Goal: Information Seeking & Learning: Learn about a topic

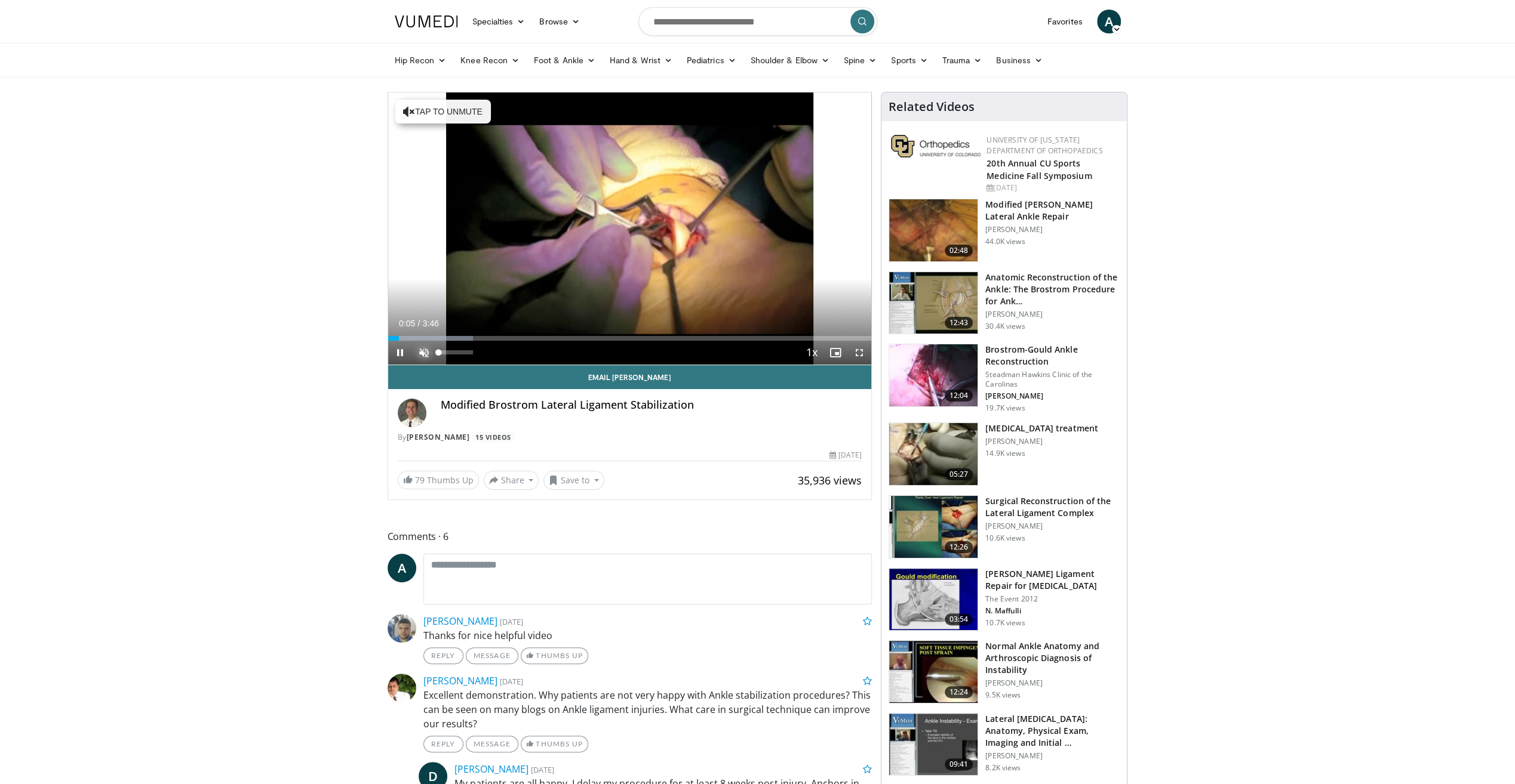
click at [422, 347] on span "Video Player" at bounding box center [424, 352] width 24 height 24
click at [857, 350] on span "Video Player" at bounding box center [859, 352] width 24 height 24
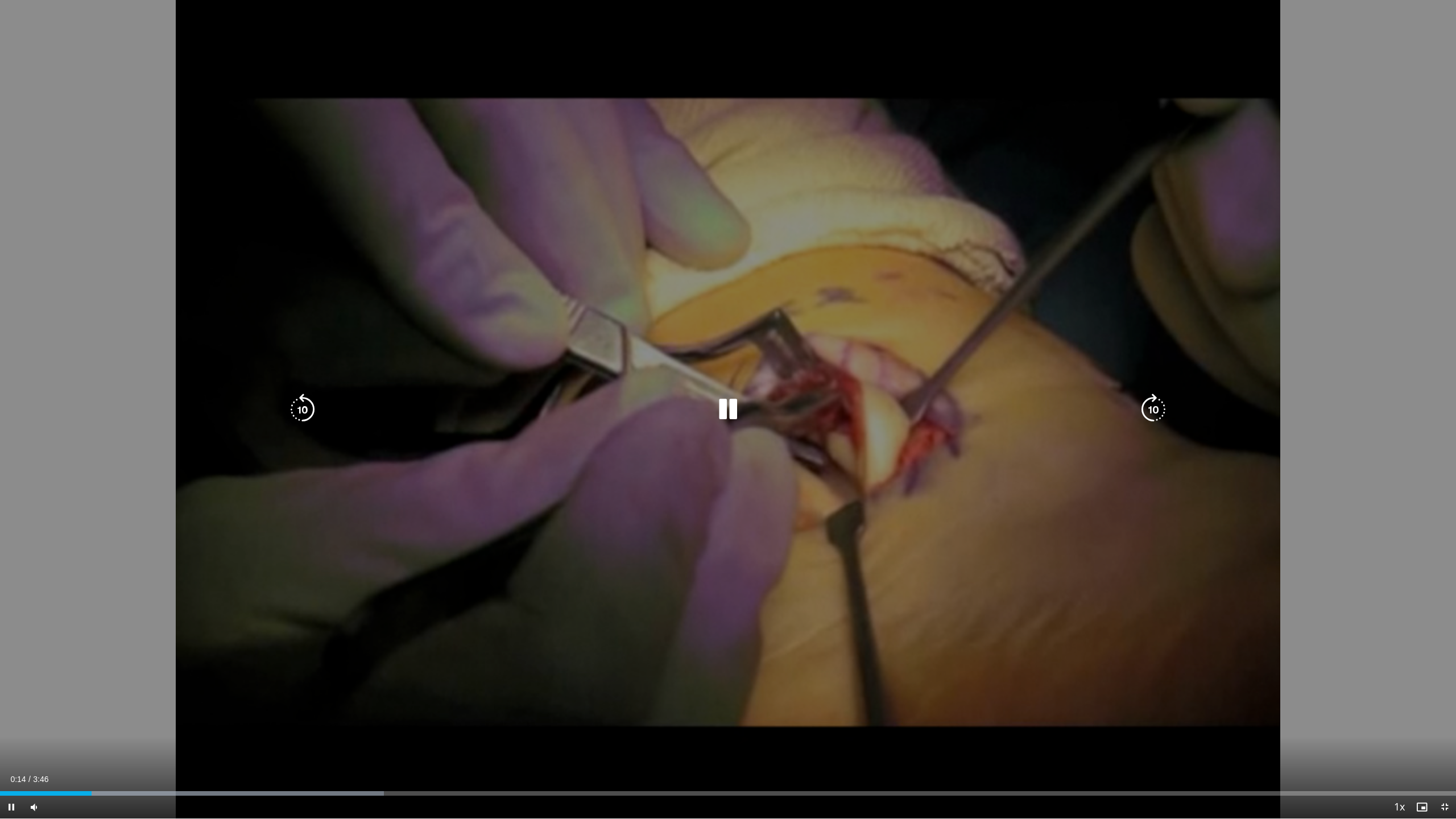
click at [735, 416] on icon "Video Player" at bounding box center [728, 410] width 32 height 32
click at [733, 412] on icon "Video Player" at bounding box center [728, 410] width 32 height 32
click at [1160, 407] on icon "Video Player" at bounding box center [1153, 410] width 32 height 32
click at [295, 411] on icon "Video Player" at bounding box center [302, 410] width 32 height 32
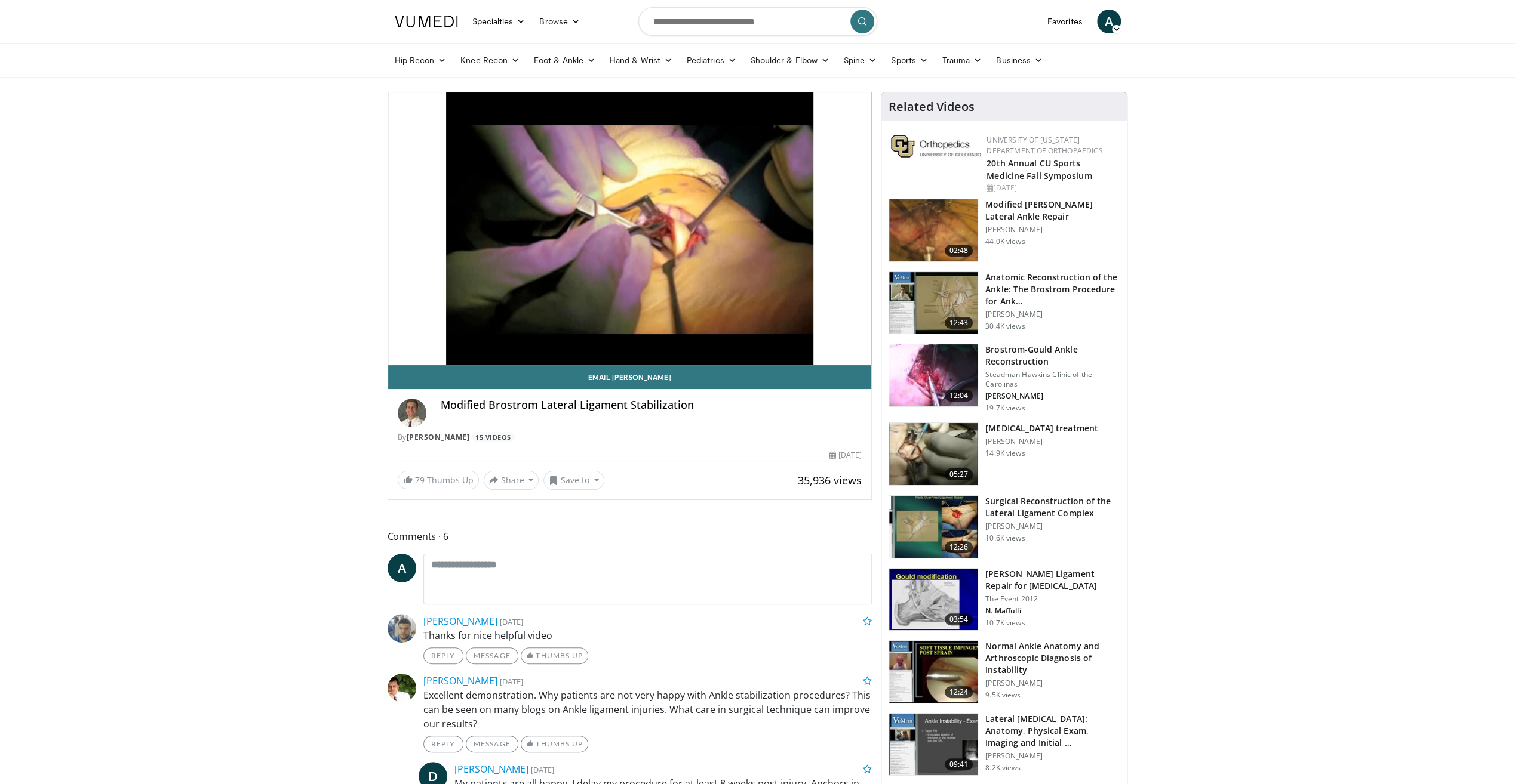
click at [1045, 217] on h3 "Modified [PERSON_NAME] Lateral Ankle Repair" at bounding box center [1052, 210] width 135 height 24
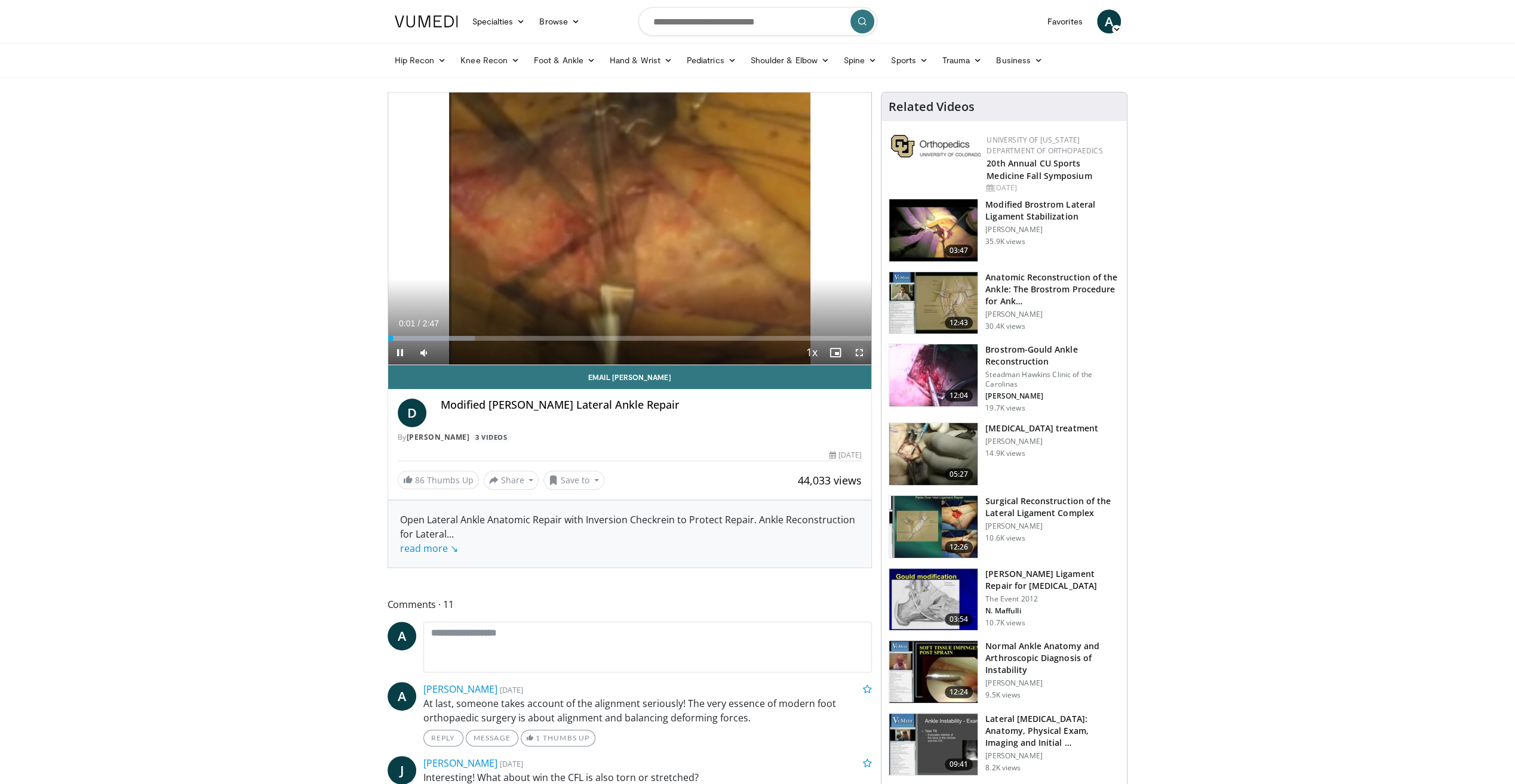
click at [863, 348] on span "Video Player" at bounding box center [859, 352] width 24 height 24
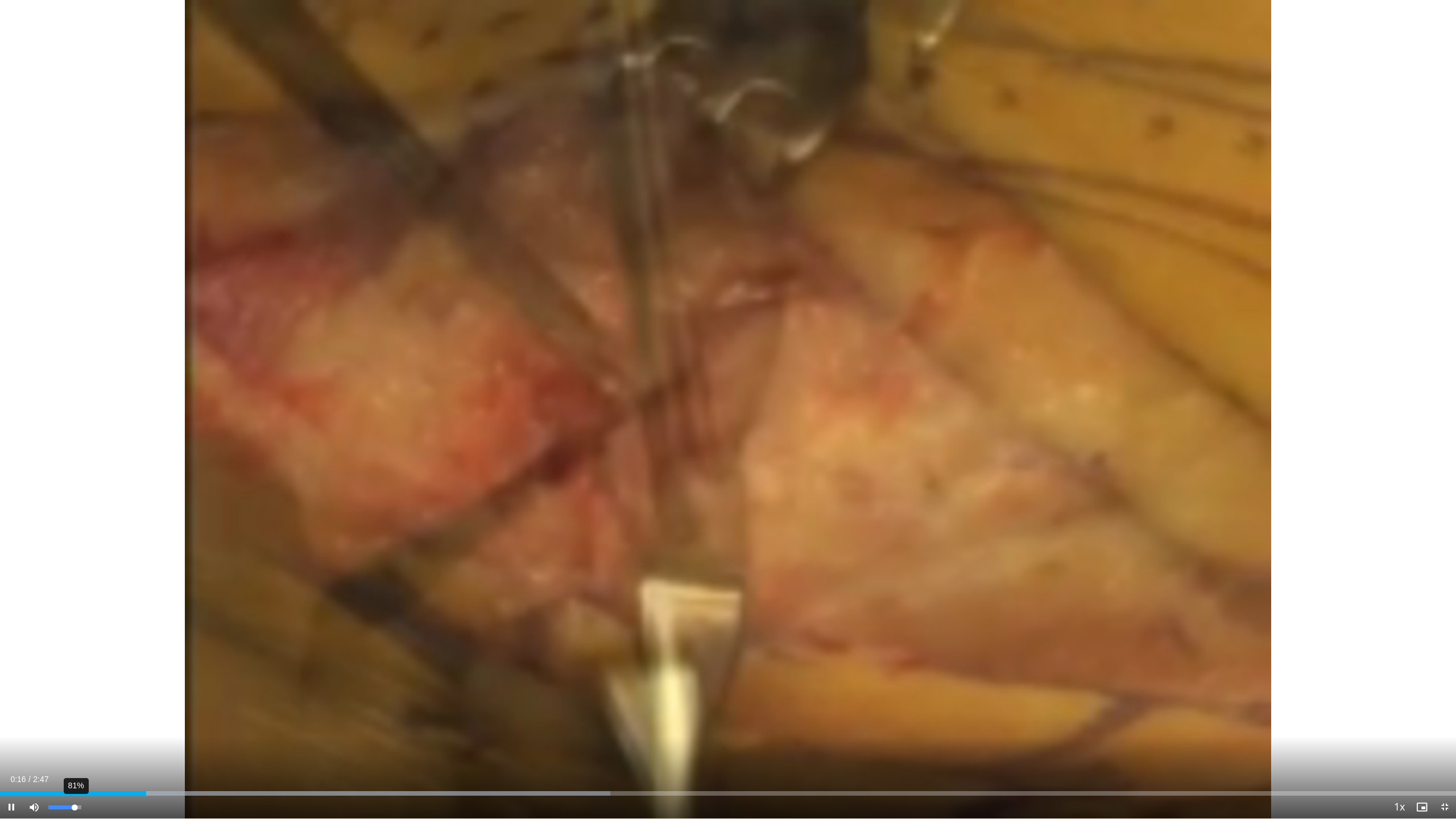
click at [75, 747] on div "81%" at bounding box center [65, 807] width 32 height 4
click at [1443, 747] on span "Video Player" at bounding box center [1444, 807] width 23 height 23
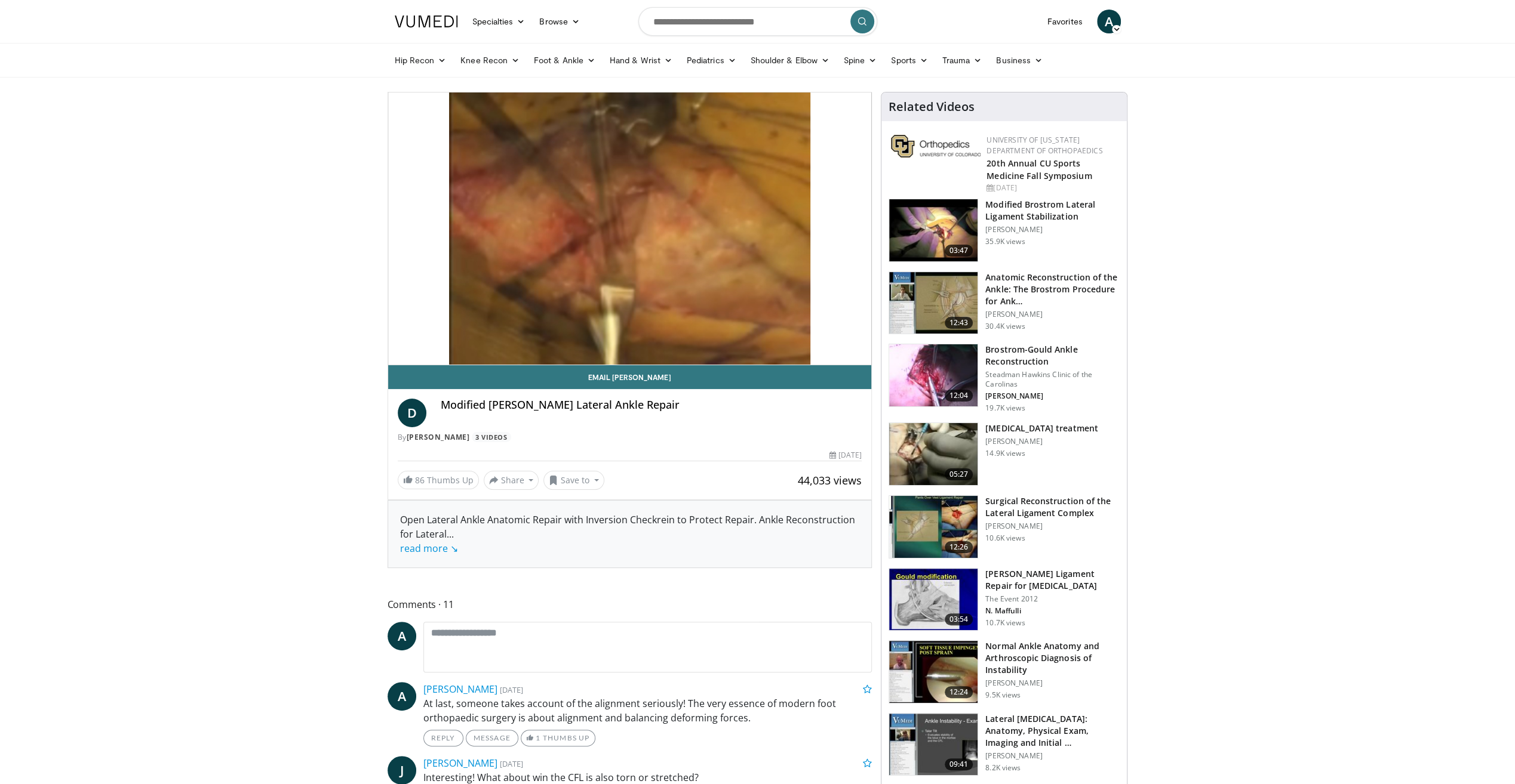
click at [1020, 211] on h3 "Modified Brostrom Lateral Ligament Stabilization" at bounding box center [1052, 210] width 135 height 24
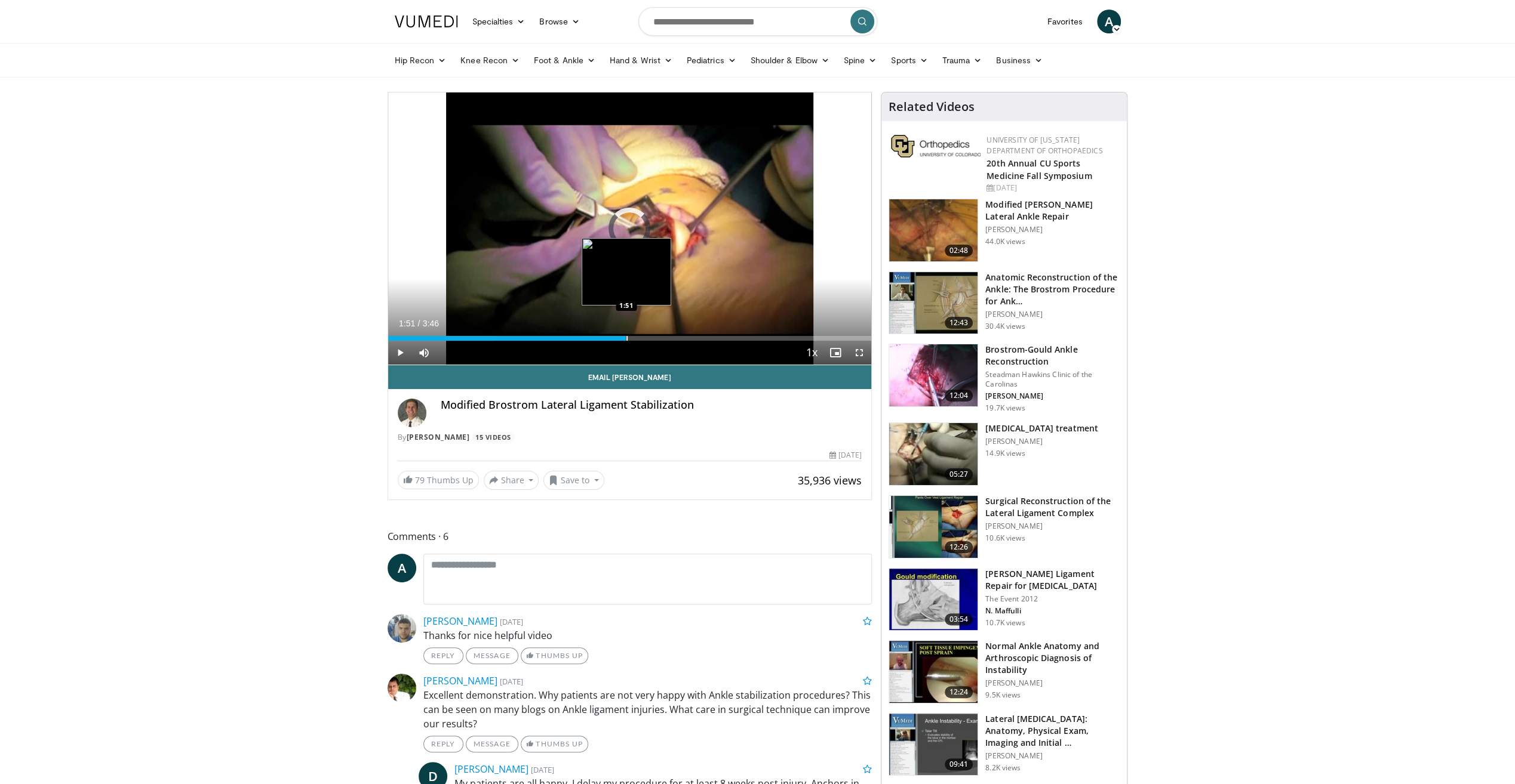
click at [626, 339] on div "Progress Bar" at bounding box center [627, 338] width 1 height 5
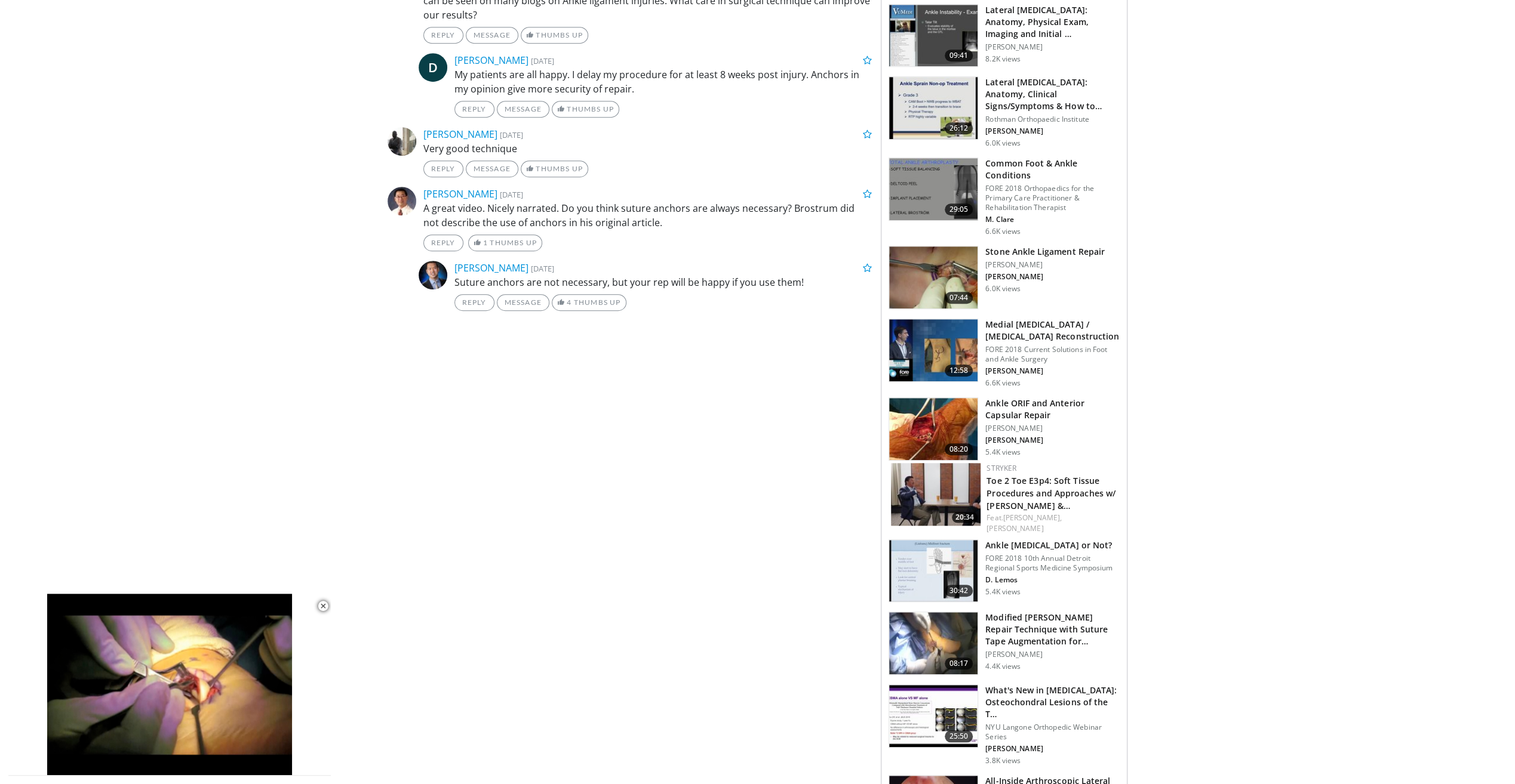
scroll to position [955, 0]
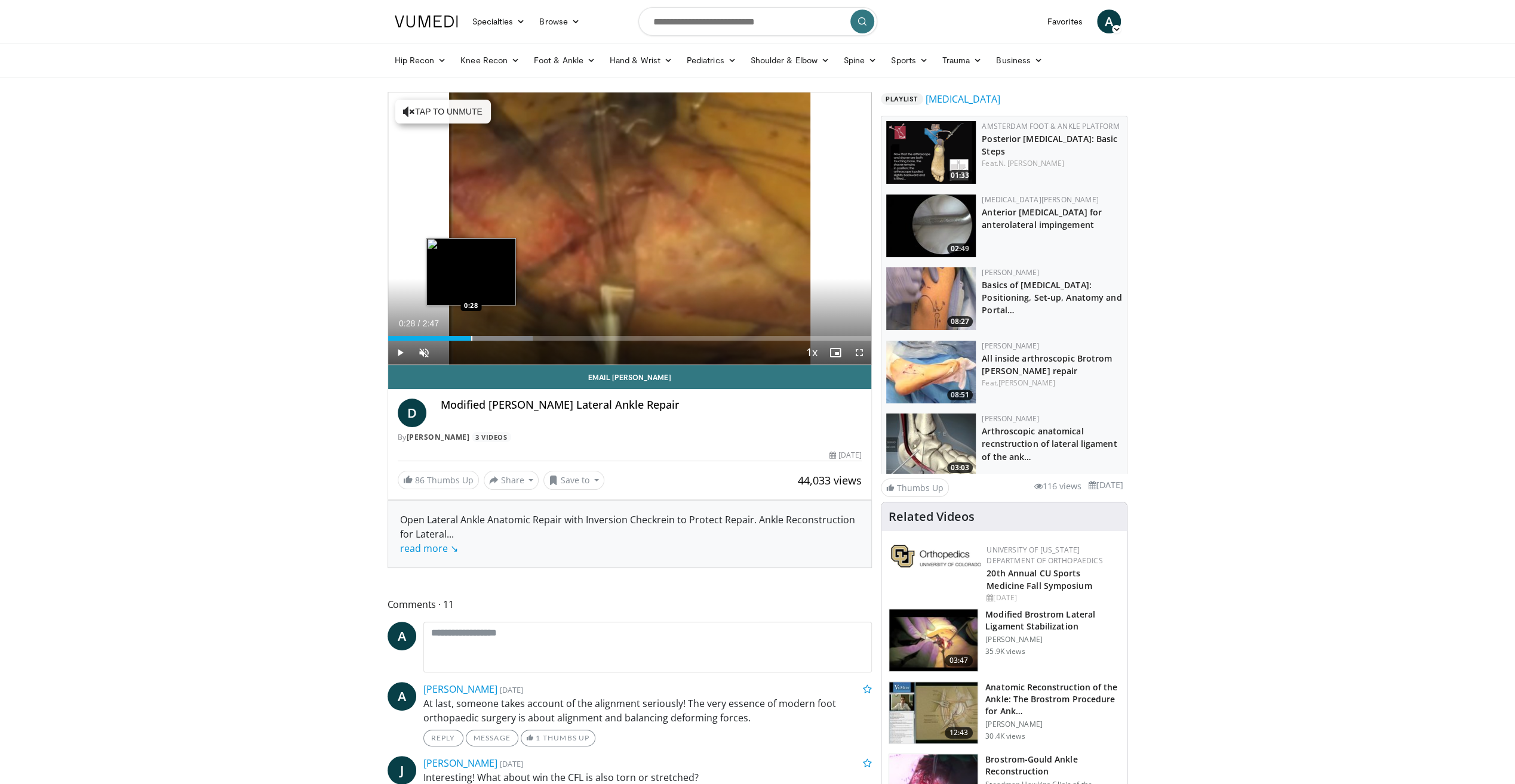
click at [470, 335] on div "Loaded : 29.93% 0:28 0:28" at bounding box center [630, 335] width 484 height 12
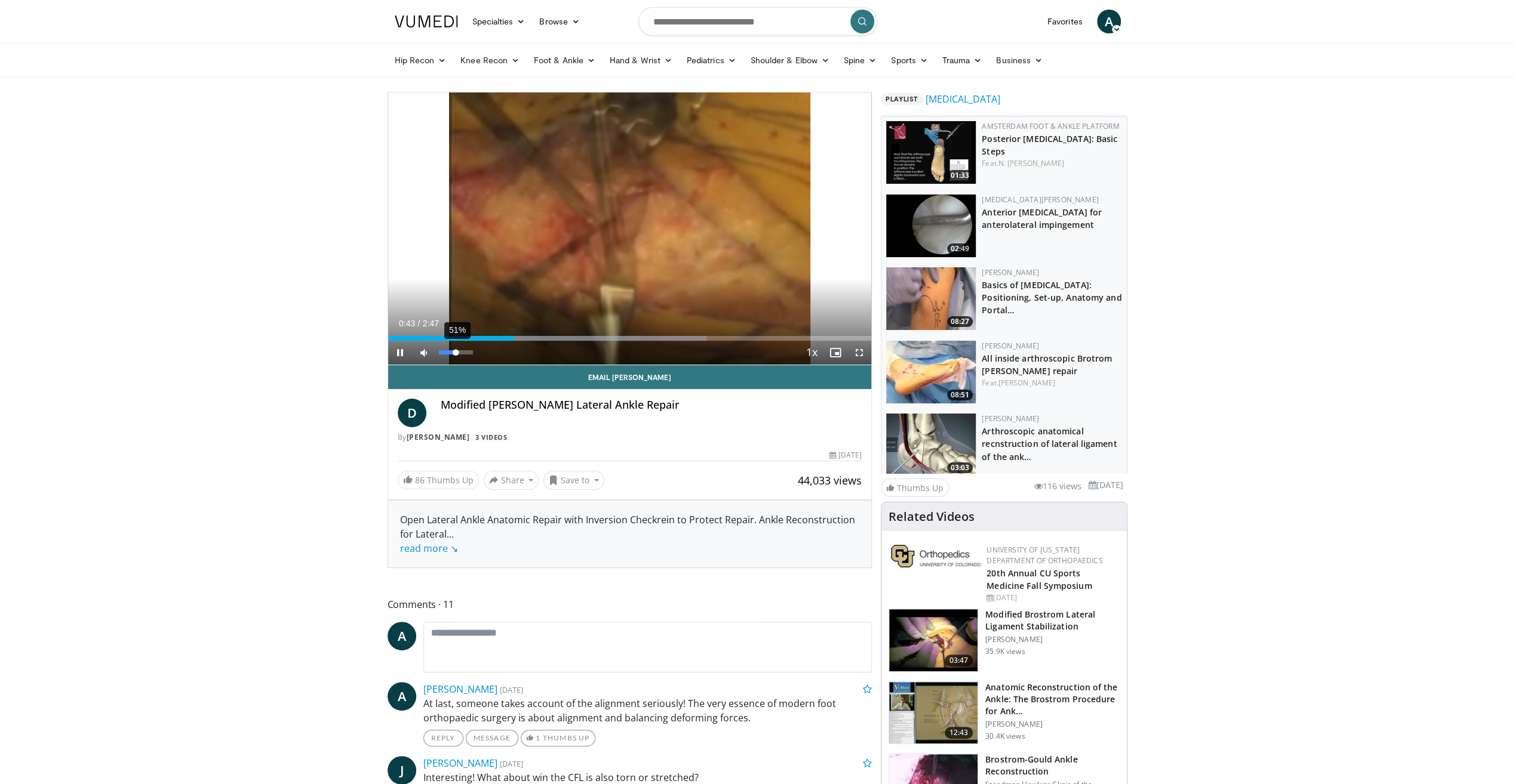
click at [455, 351] on div "51%" at bounding box center [456, 352] width 34 height 4
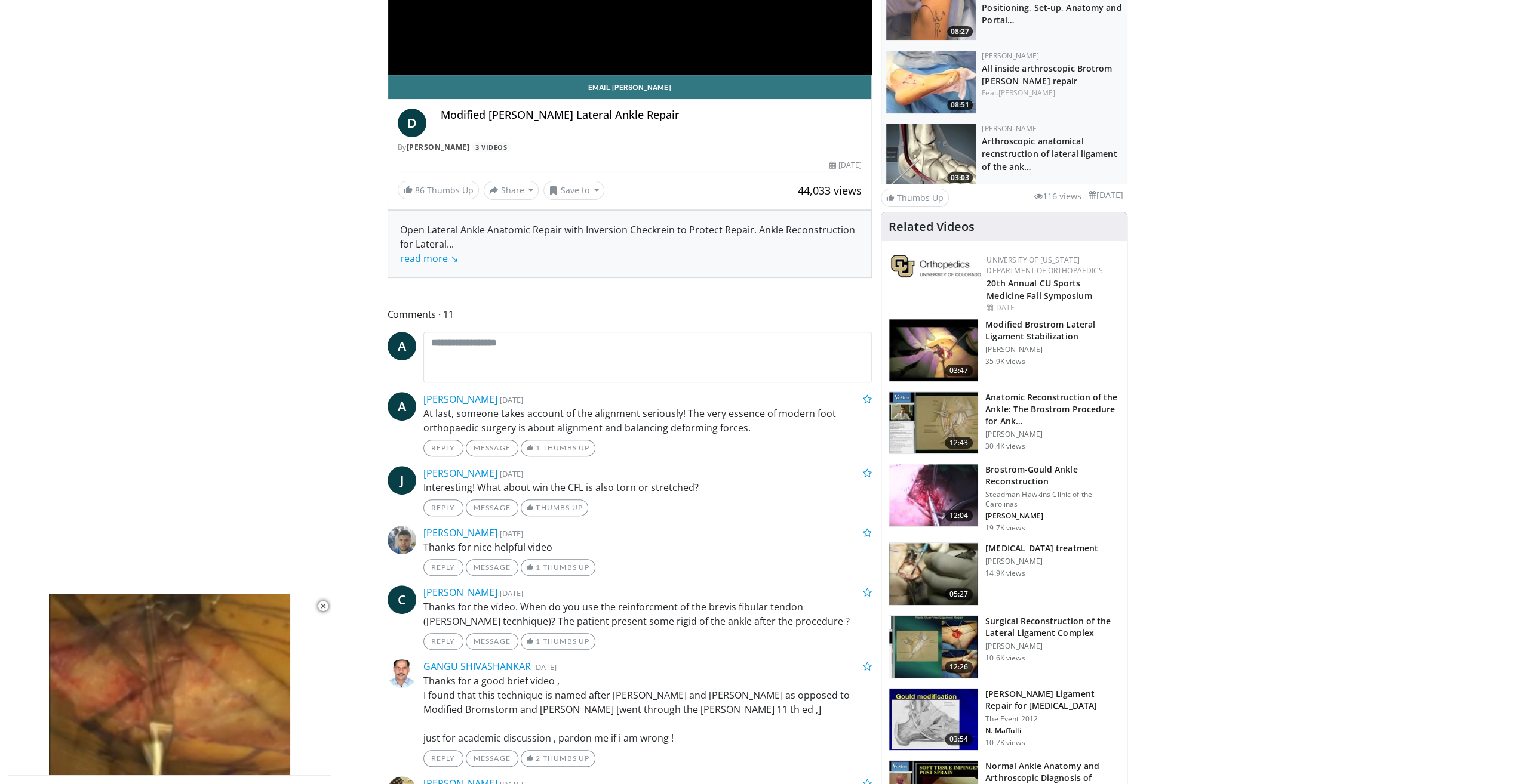
scroll to position [298, 0]
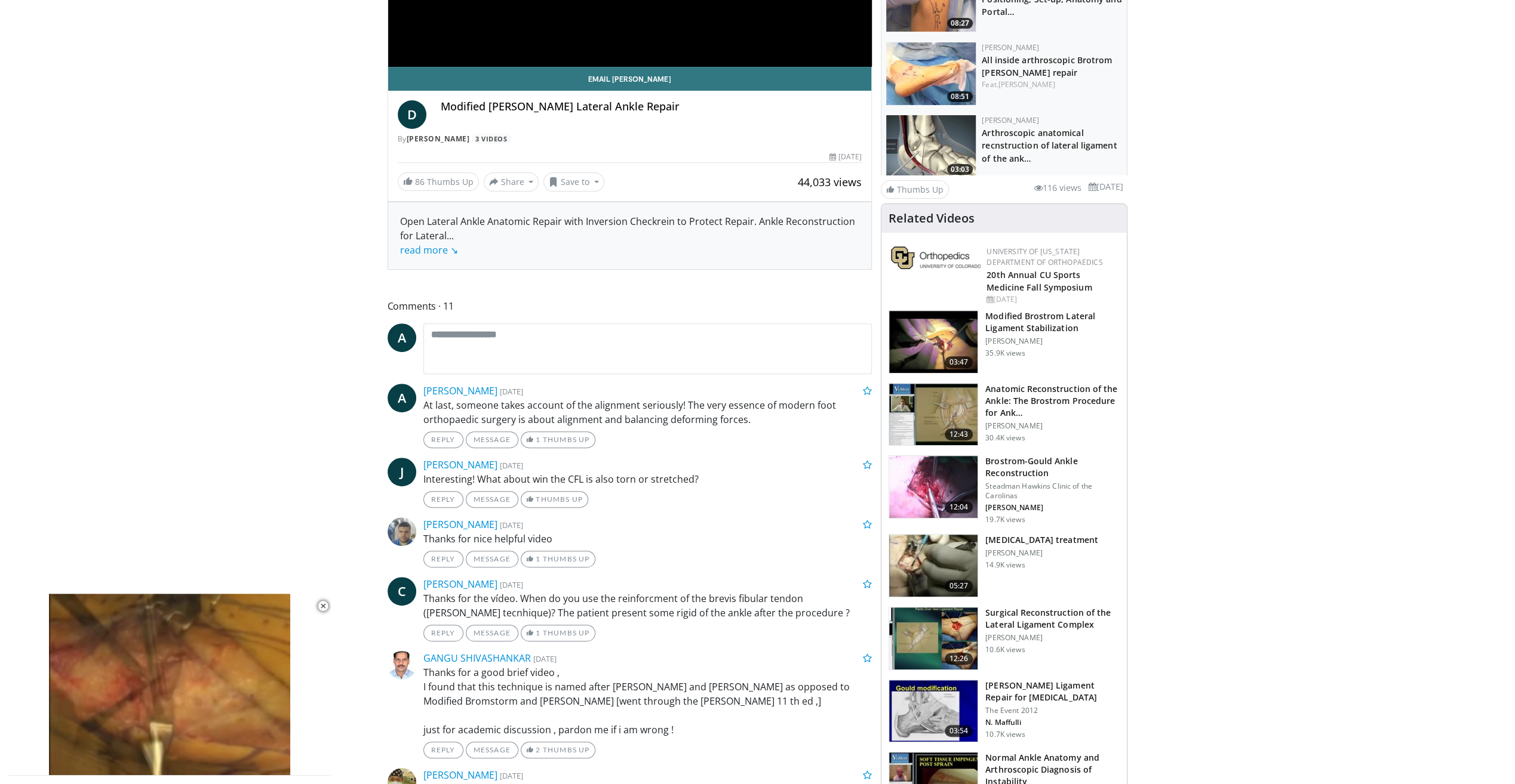
click at [951, 630] on img at bounding box center [933, 639] width 89 height 62
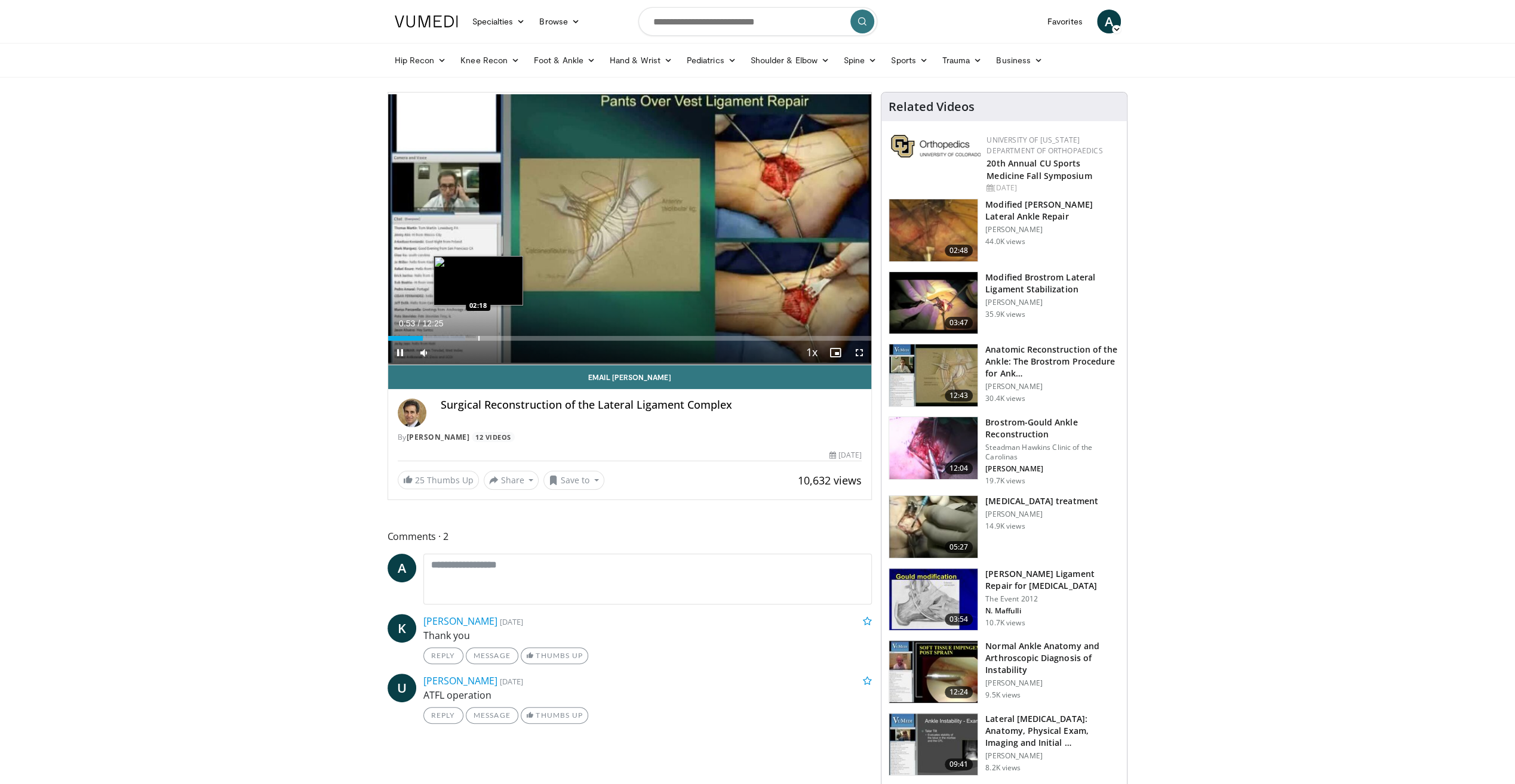
click at [478, 337] on div "Progress Bar" at bounding box center [479, 338] width 1 height 5
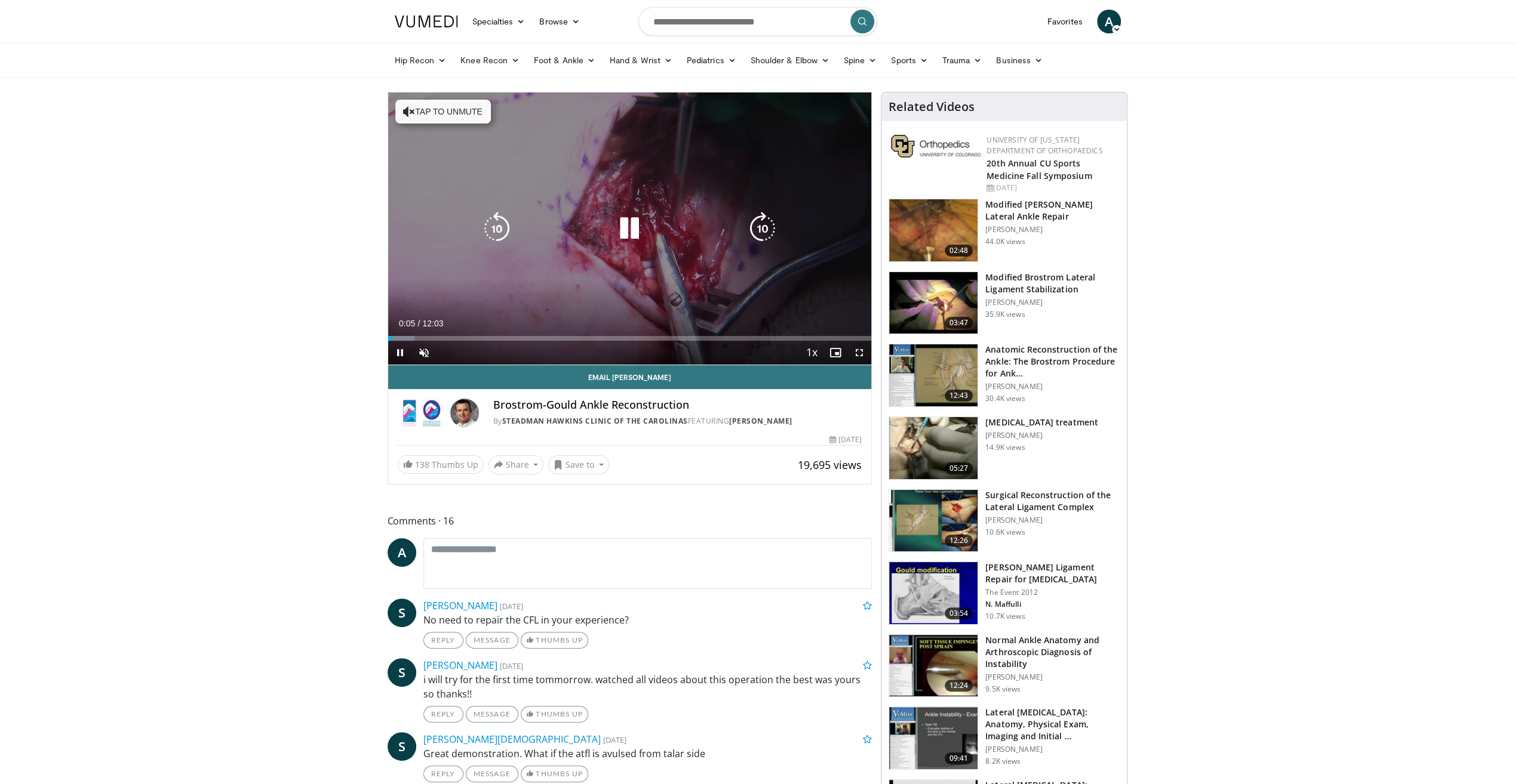
click at [764, 239] on icon "Video Player" at bounding box center [762, 228] width 33 height 33
click at [432, 354] on span "Video Player" at bounding box center [424, 352] width 24 height 24
click at [755, 227] on icon "Video Player" at bounding box center [762, 228] width 33 height 33
click at [501, 226] on icon "Video Player" at bounding box center [496, 228] width 33 height 33
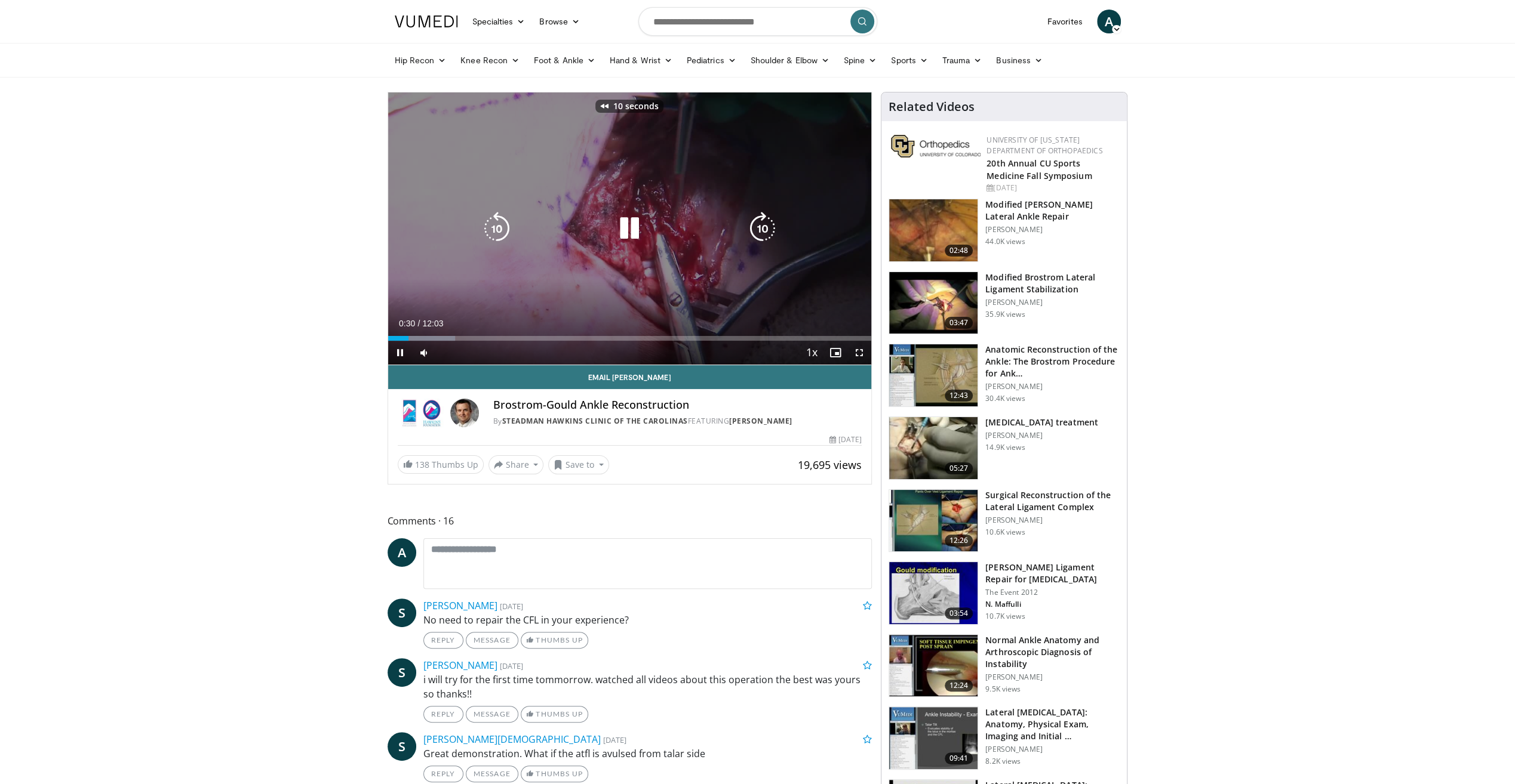
click at [503, 227] on icon "Video Player" at bounding box center [496, 228] width 33 height 33
click at [772, 227] on icon "Video Player" at bounding box center [762, 228] width 33 height 33
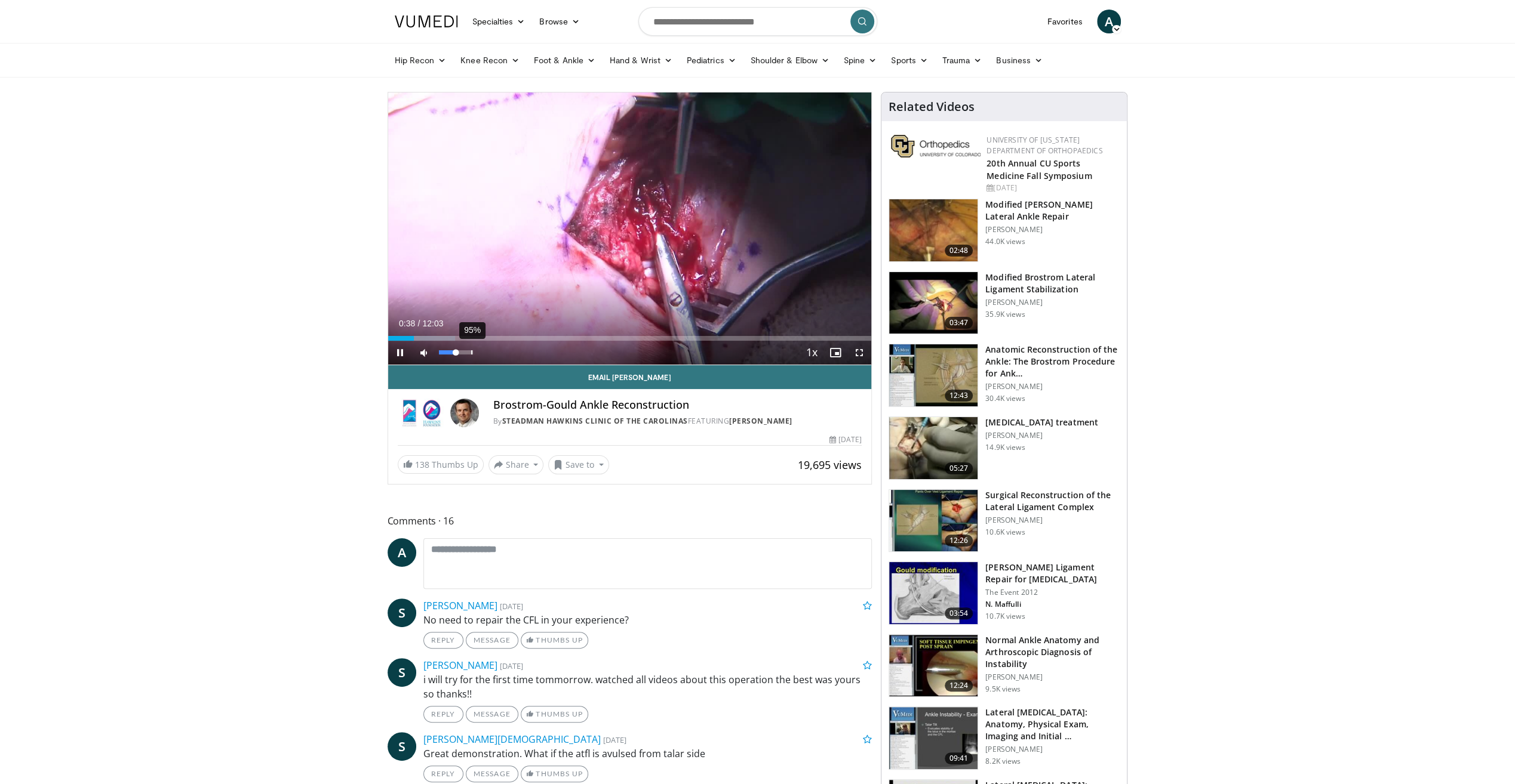
click at [472, 351] on div "95%" at bounding box center [456, 352] width 34 height 4
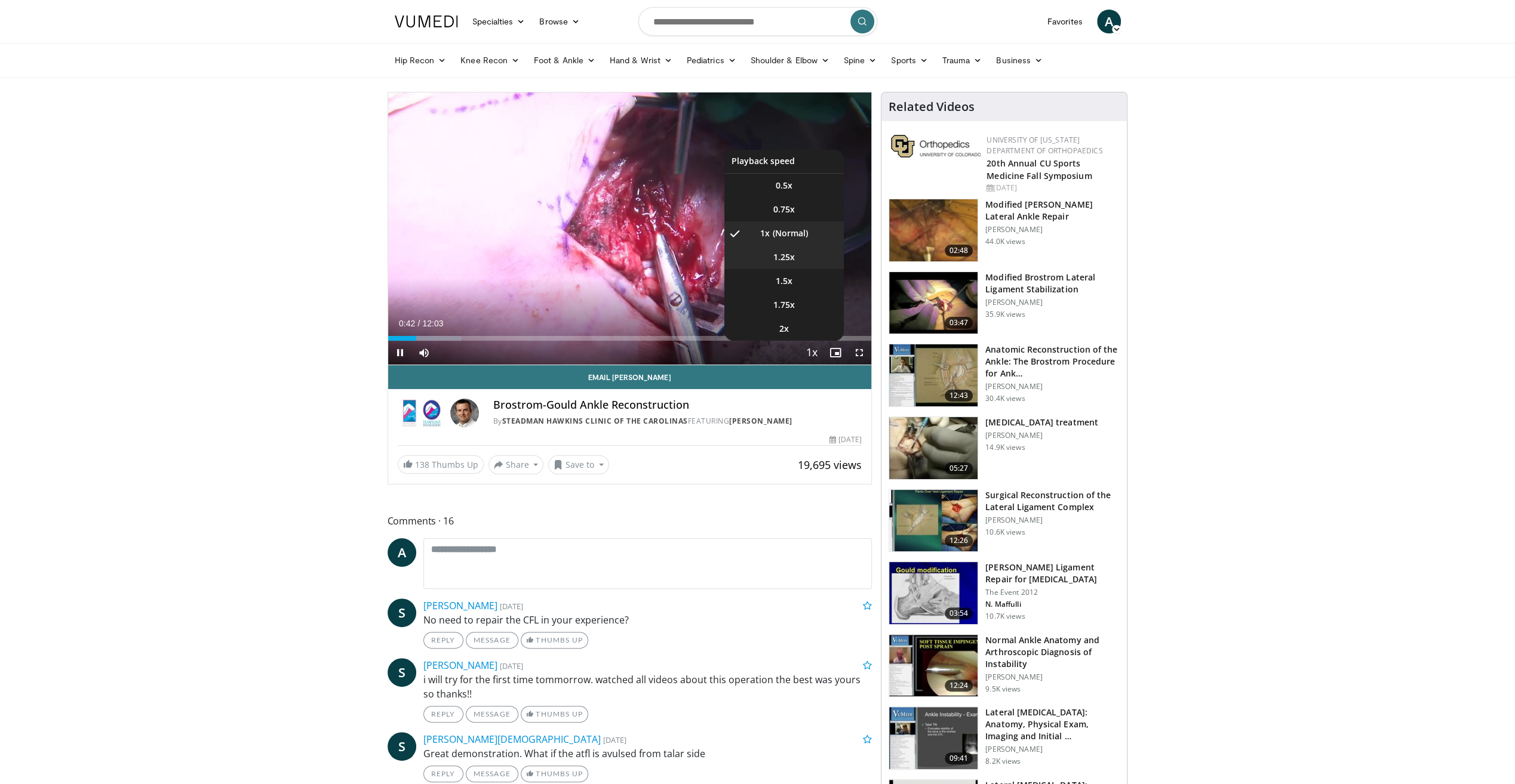
click at [807, 262] on li "1.25x" at bounding box center [784, 257] width 119 height 24
click at [800, 234] on li "1x" at bounding box center [784, 233] width 119 height 24
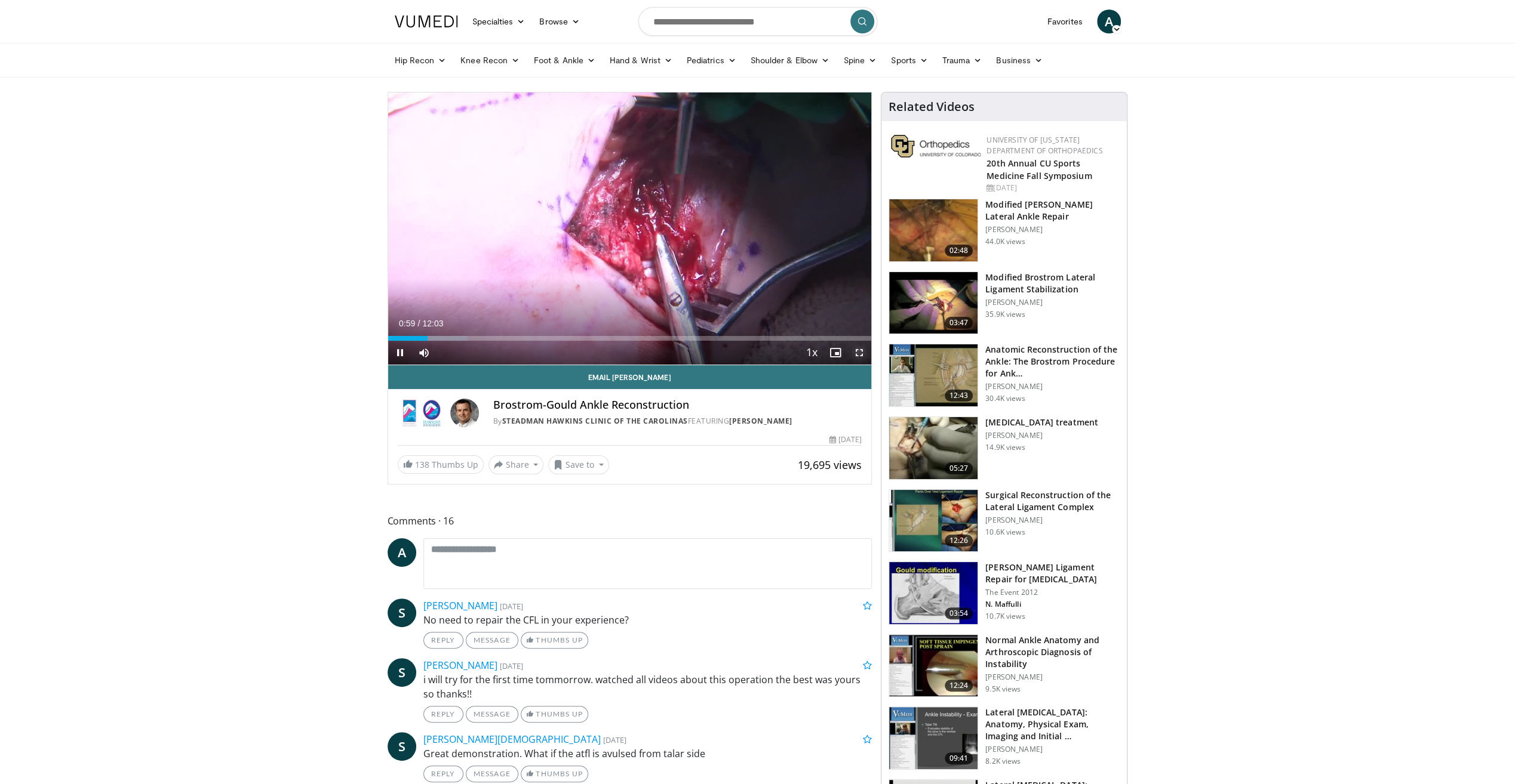
click at [861, 348] on span "Video Player" at bounding box center [859, 352] width 24 height 24
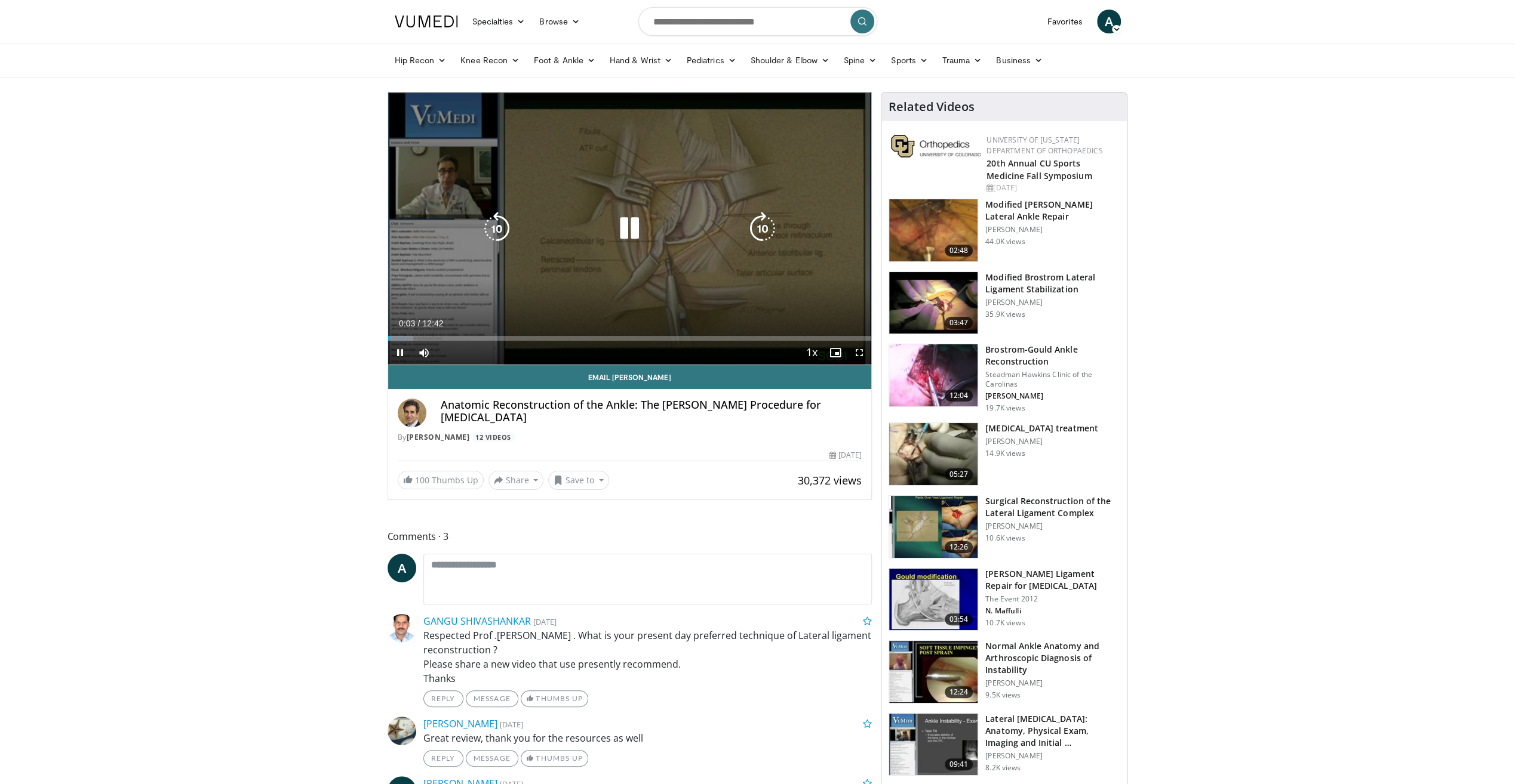
click at [629, 227] on icon "Video Player" at bounding box center [629, 228] width 33 height 33
